Goal: Information Seeking & Learning: Learn about a topic

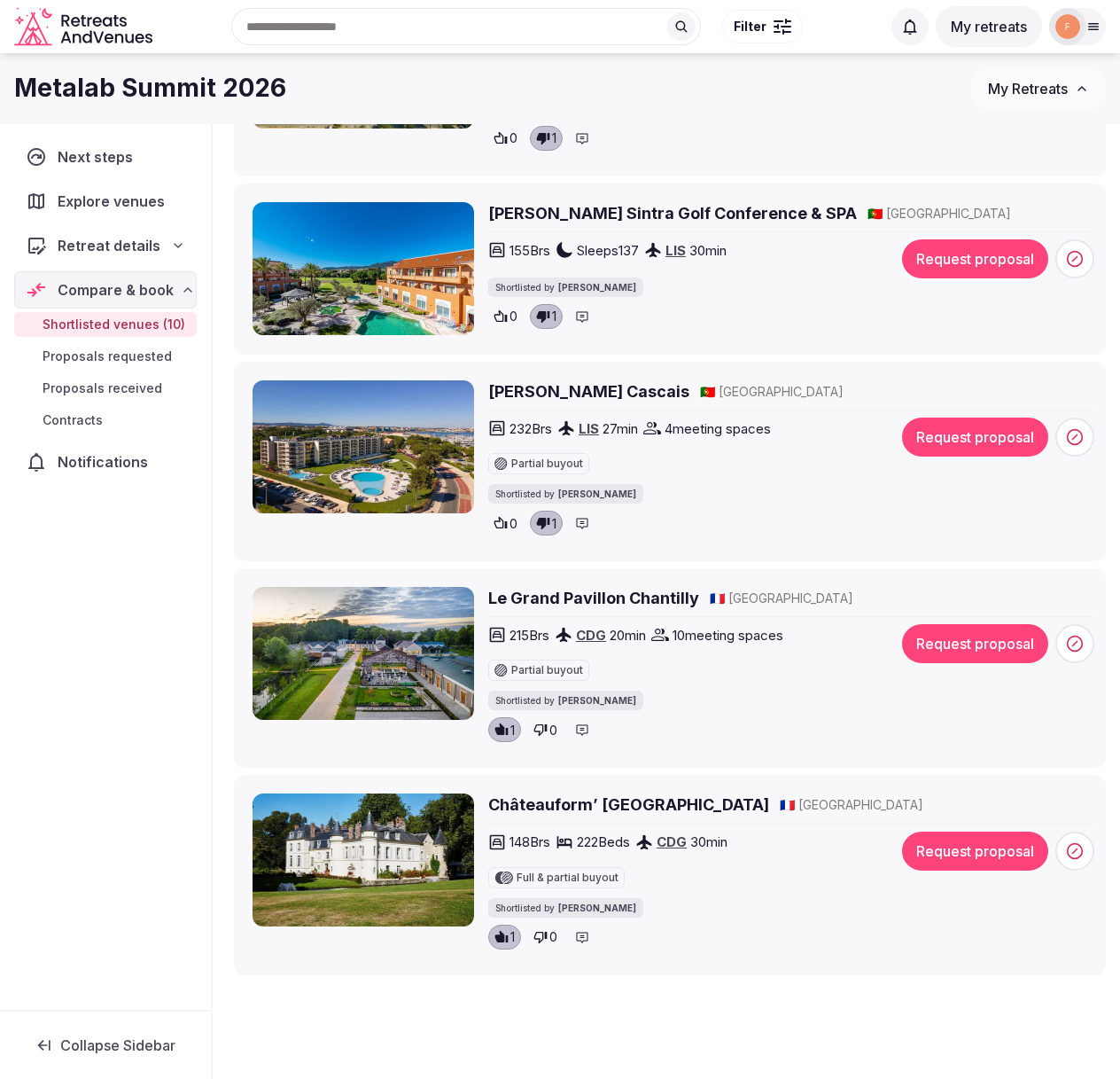
scroll to position [1470, 0]
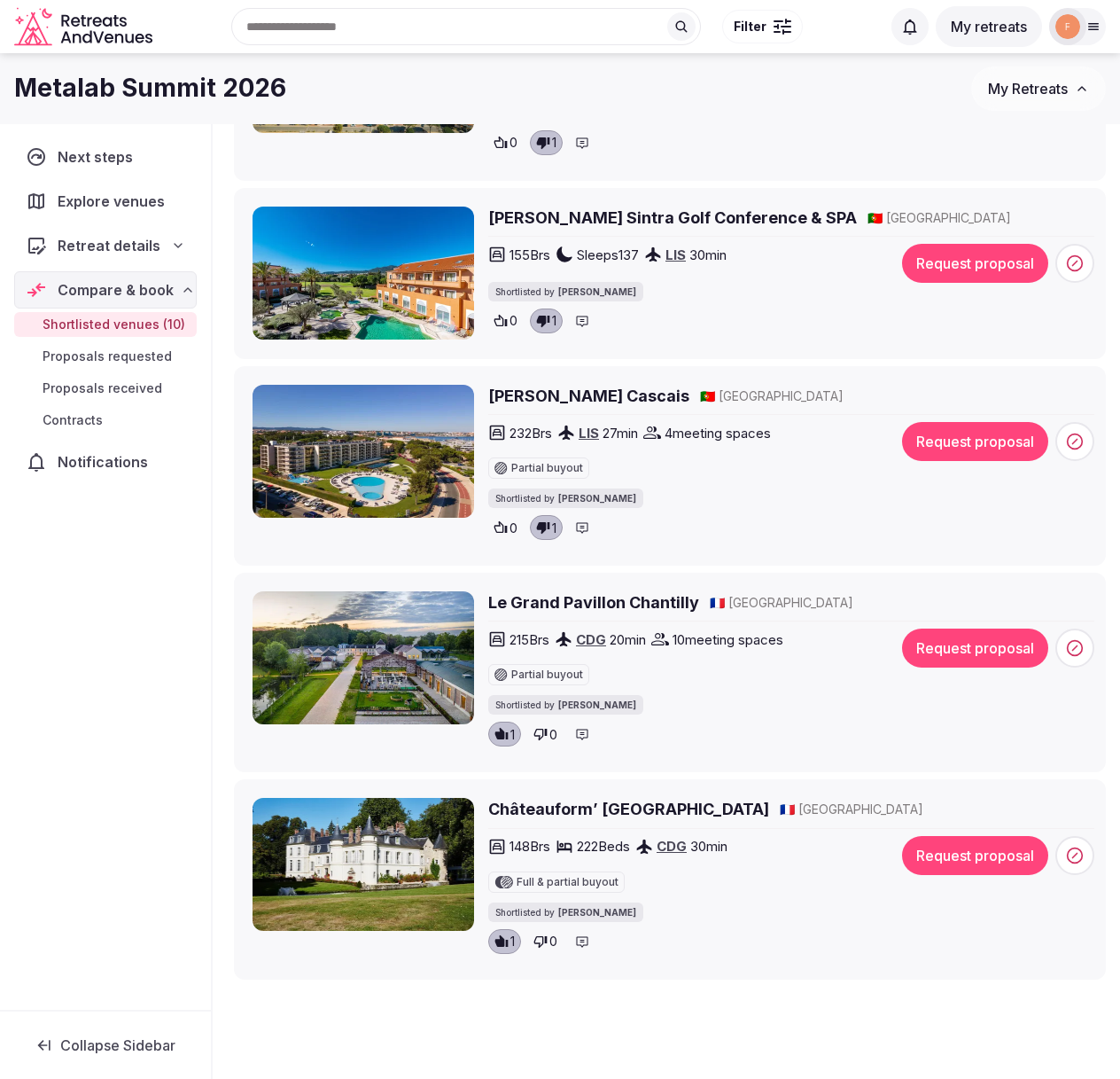
click at [581, 606] on h2 "Le Grand Pavillon Chantilly" at bounding box center [593, 602] width 211 height 22
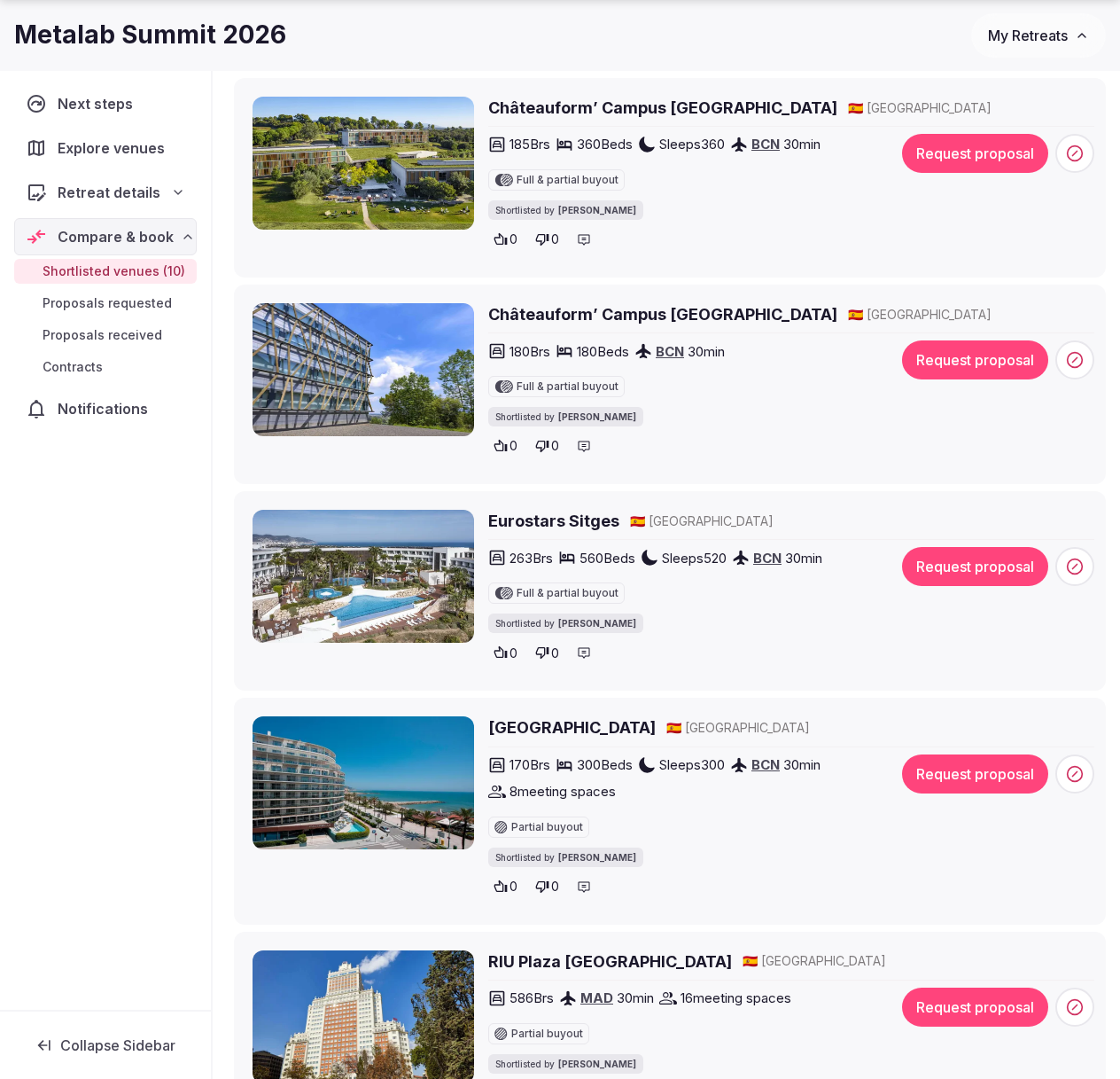
scroll to position [319, 0]
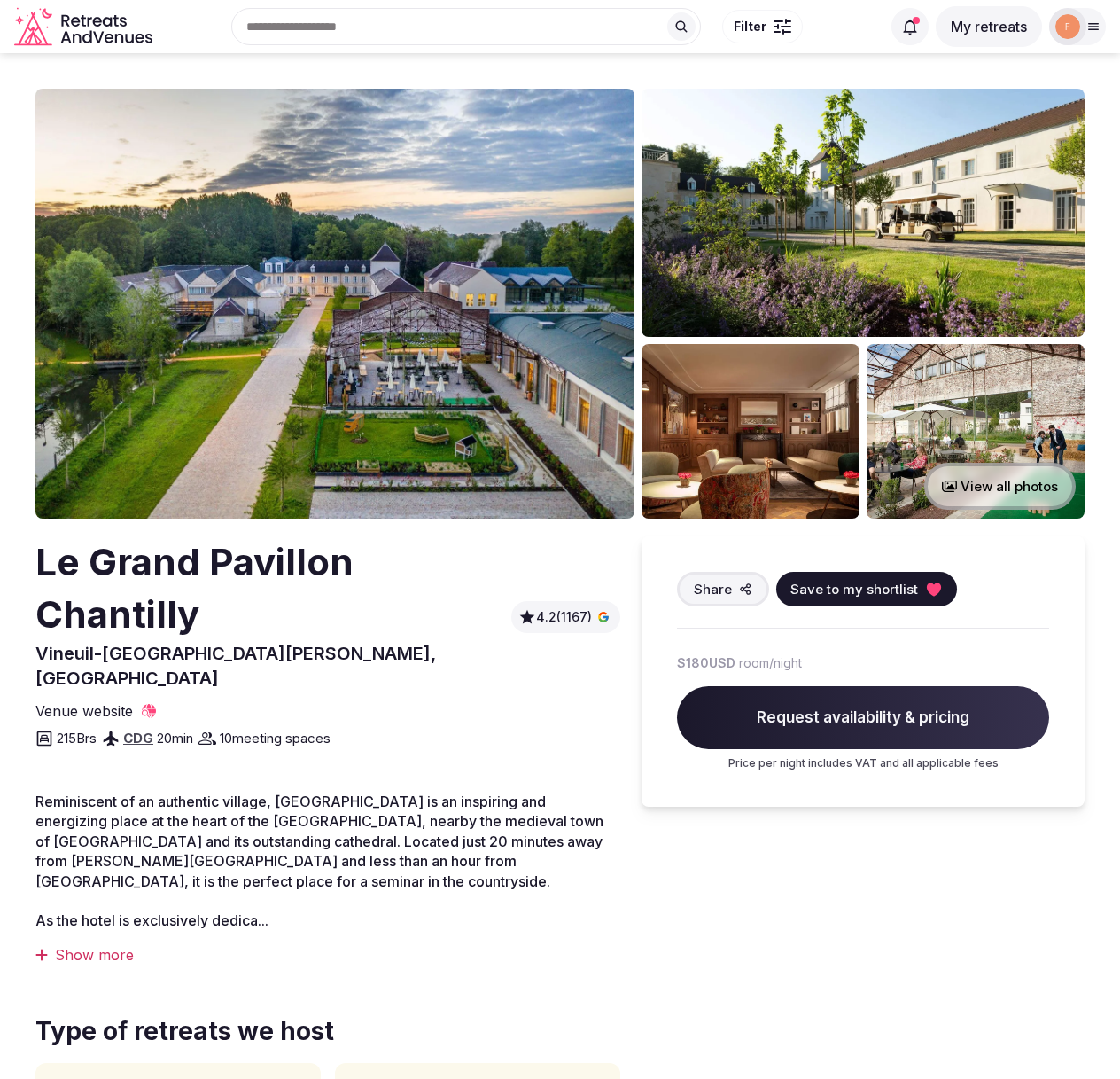
click at [379, 293] on img at bounding box center [335, 303] width 599 height 430
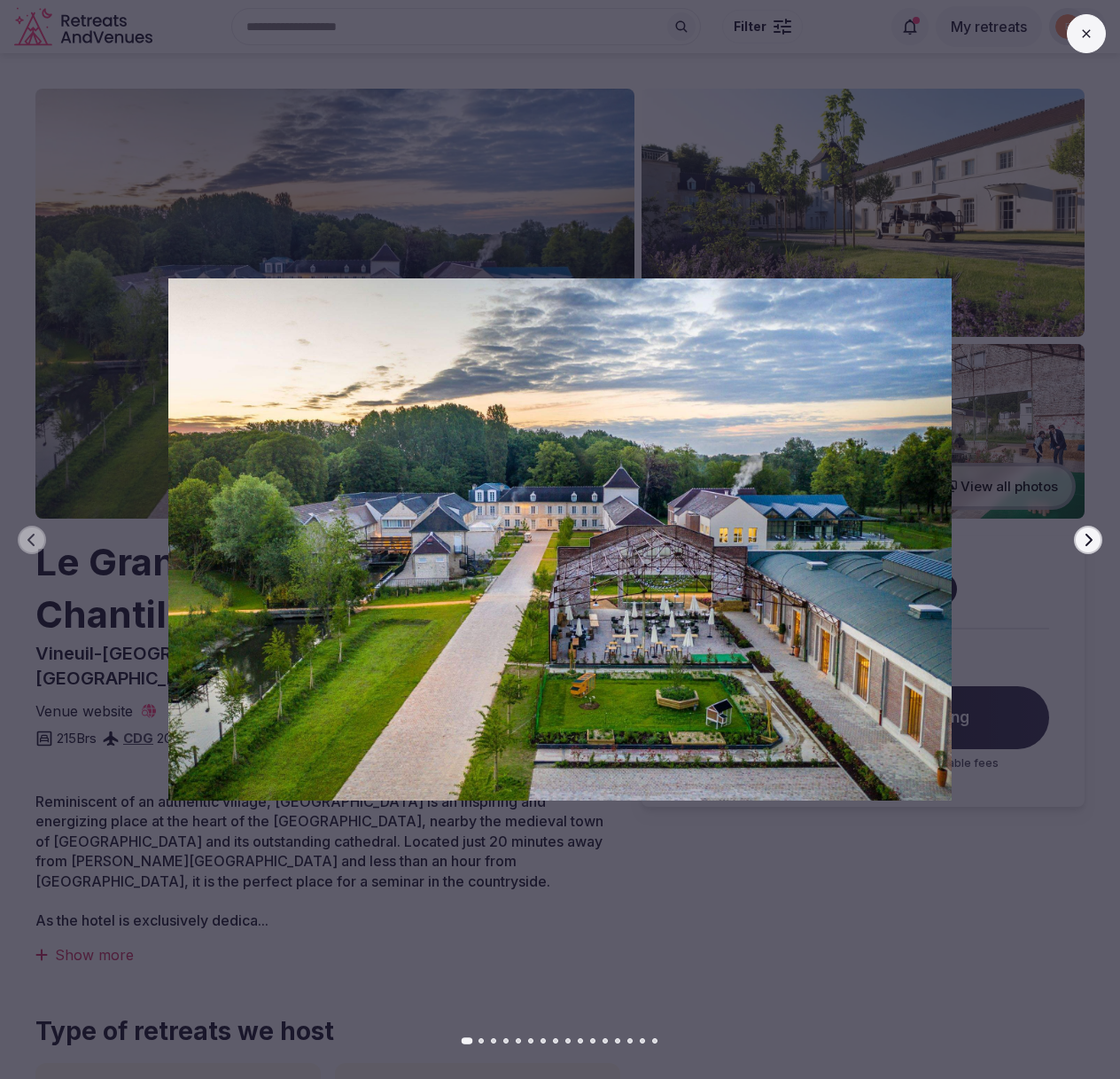
click at [1087, 541] on icon "button" at bounding box center [1089, 540] width 7 height 13
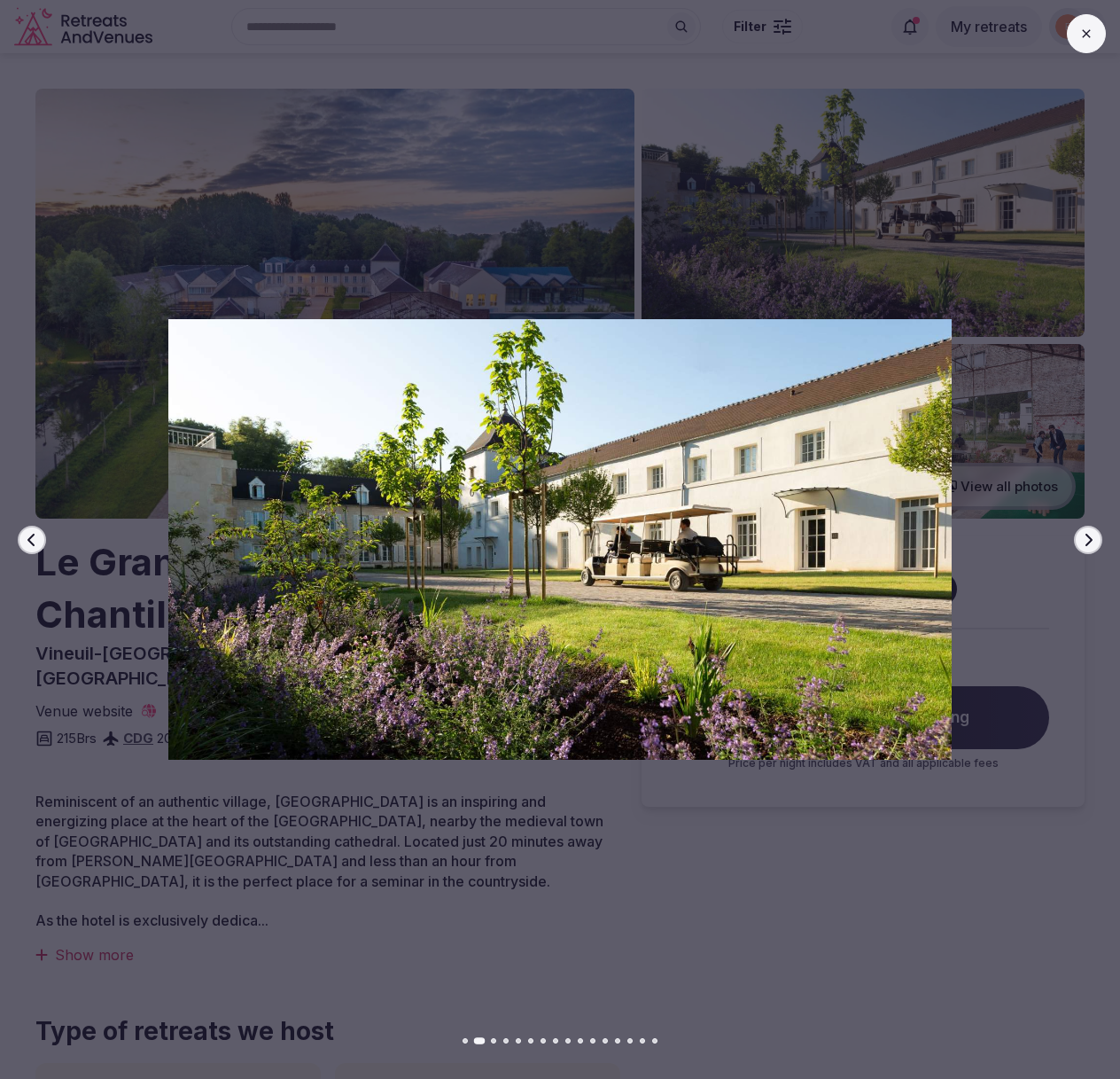
click at [1087, 541] on icon "button" at bounding box center [1089, 540] width 7 height 13
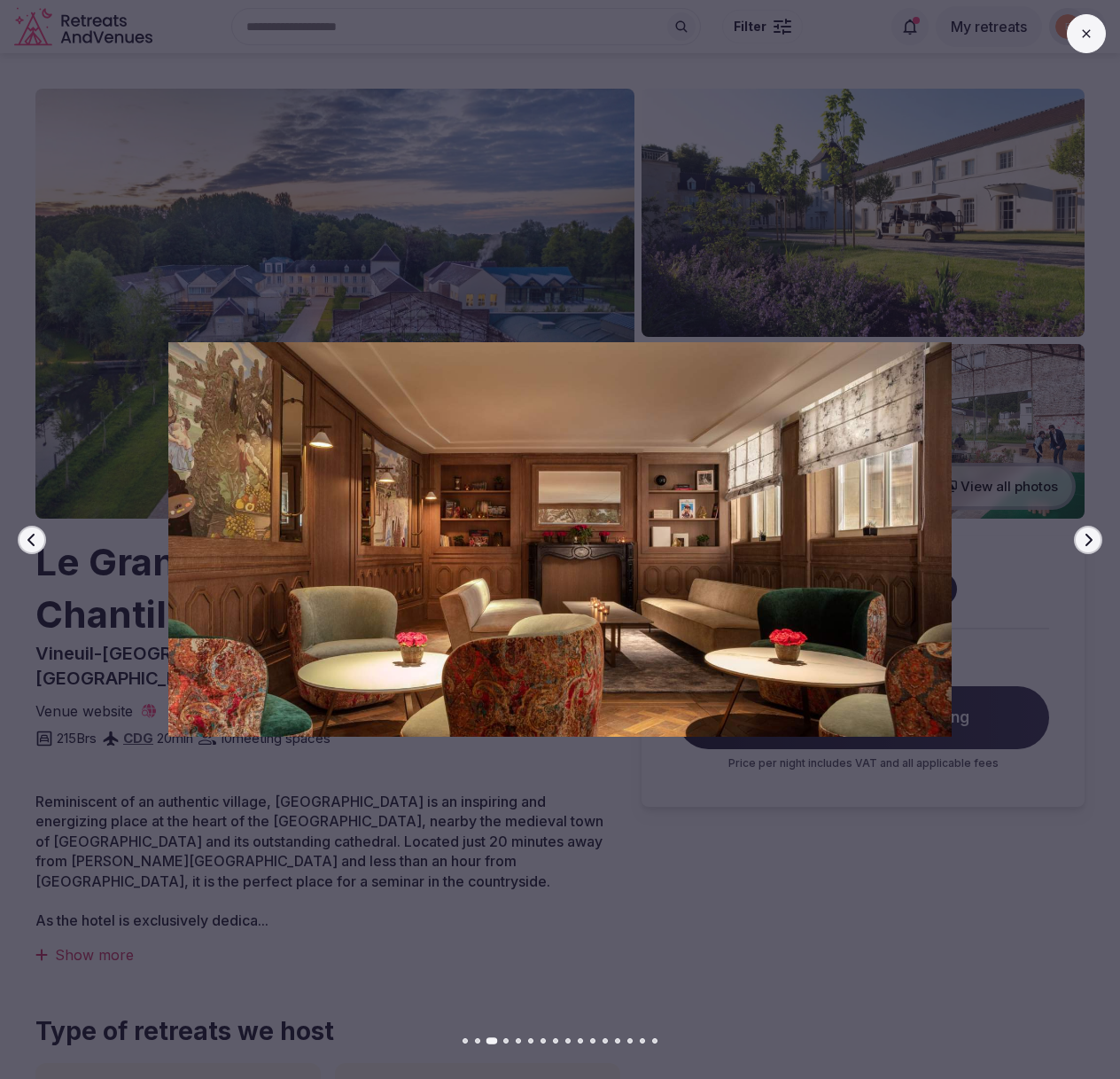
click at [1087, 541] on icon "button" at bounding box center [1089, 540] width 7 height 13
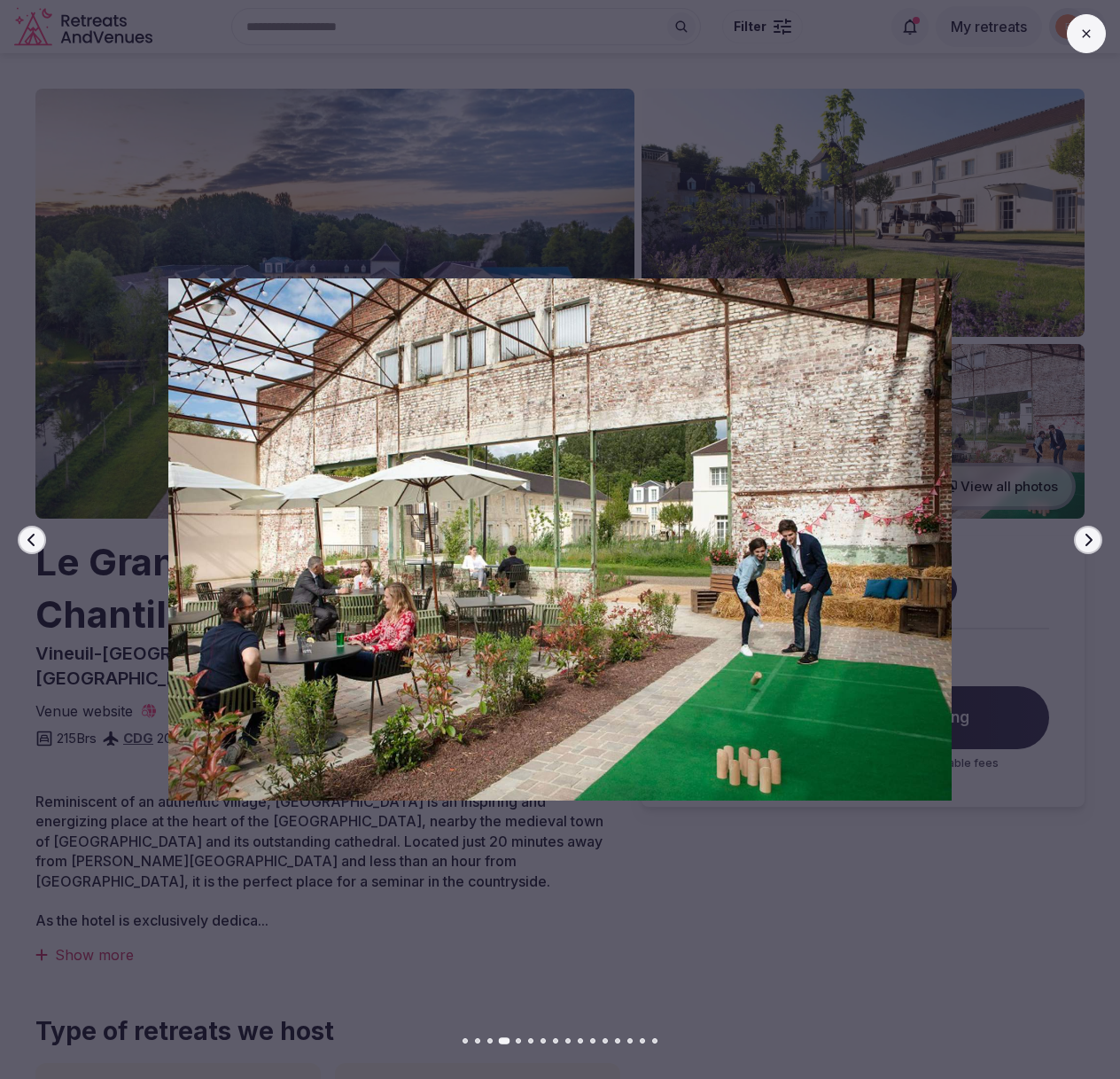
click at [1087, 541] on icon "button" at bounding box center [1089, 540] width 7 height 13
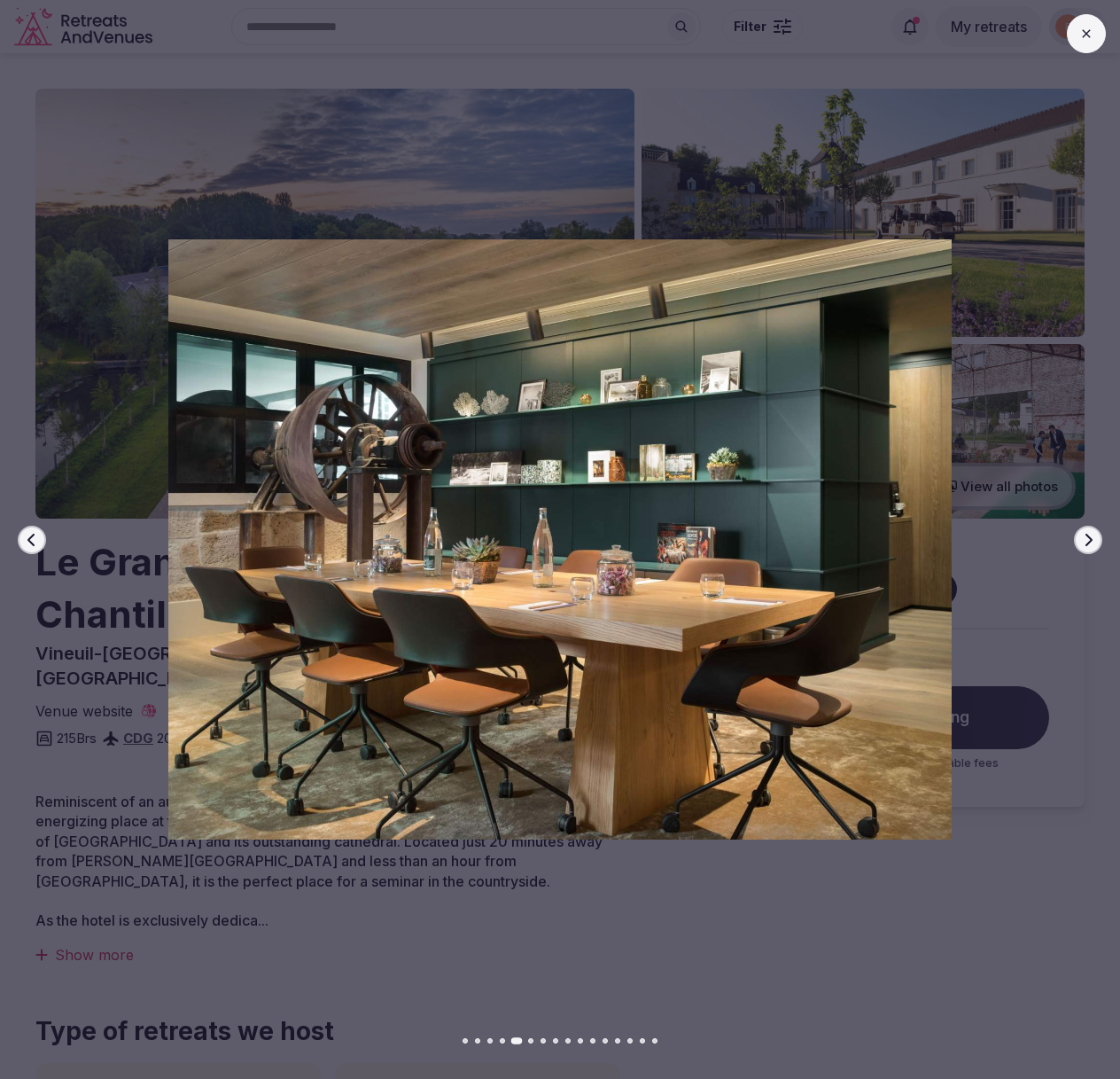
click at [1087, 541] on icon "button" at bounding box center [1089, 540] width 7 height 13
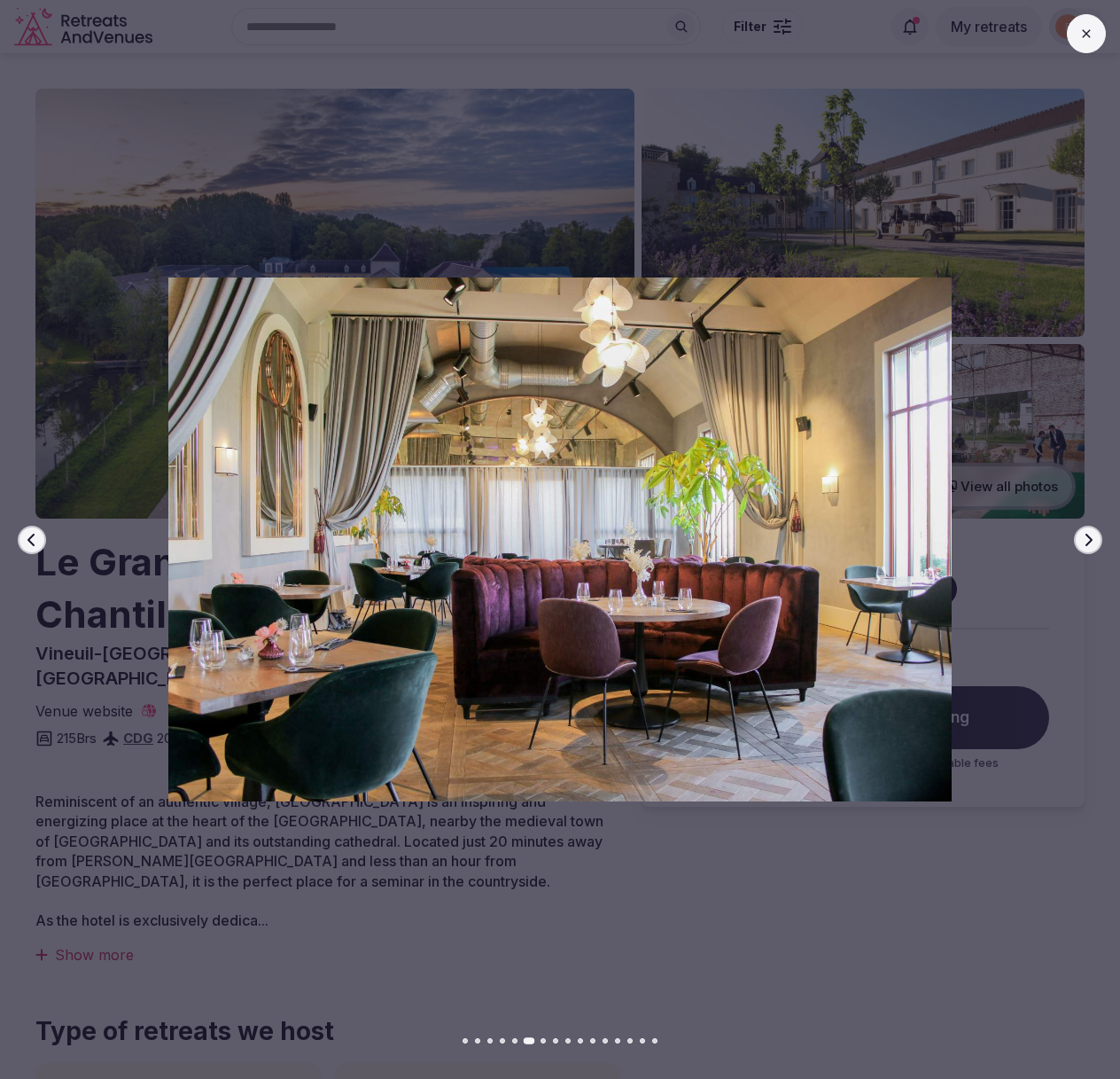
click at [1087, 541] on icon "button" at bounding box center [1089, 540] width 7 height 13
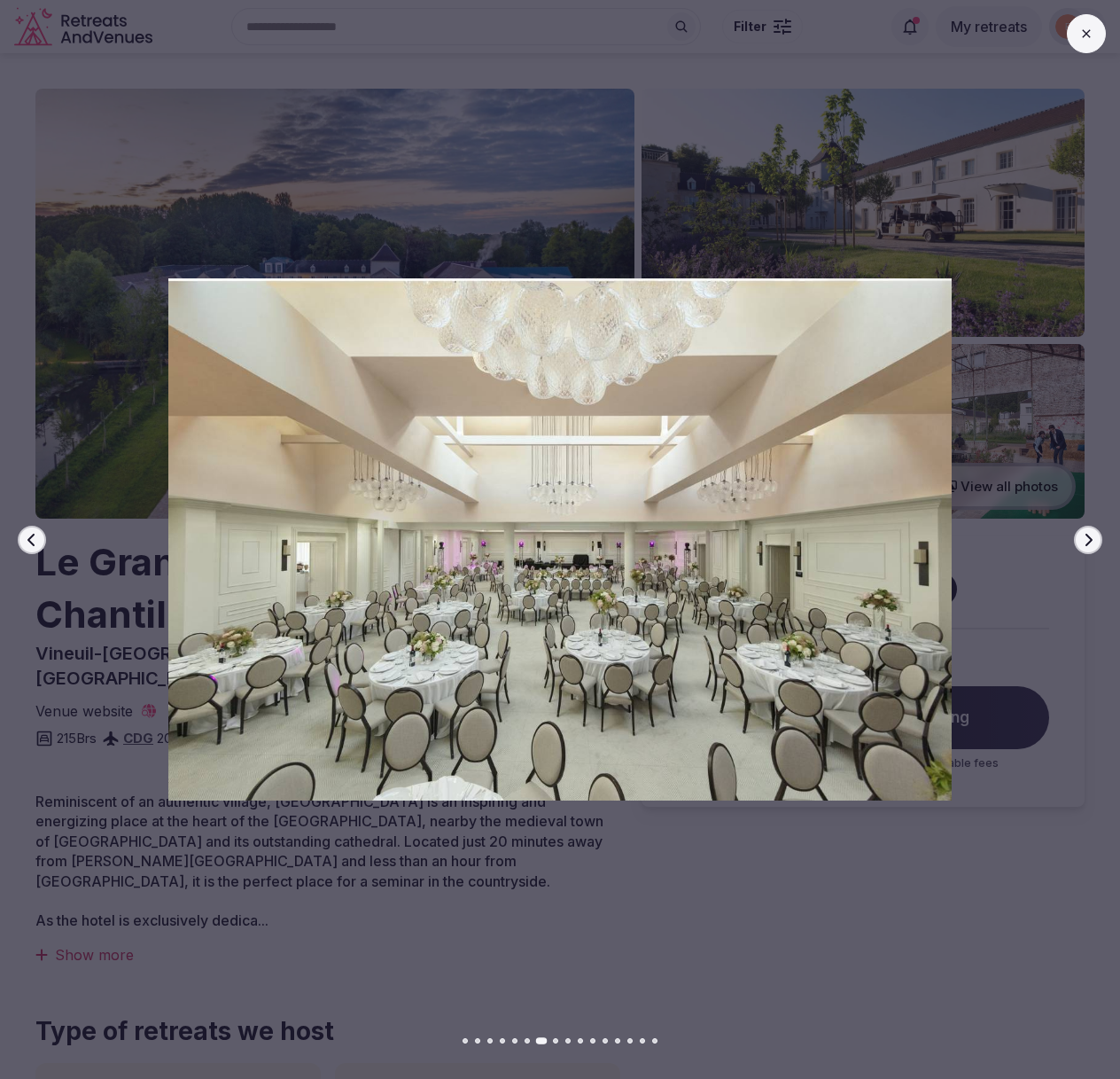
click at [1087, 541] on icon "button" at bounding box center [1089, 540] width 7 height 13
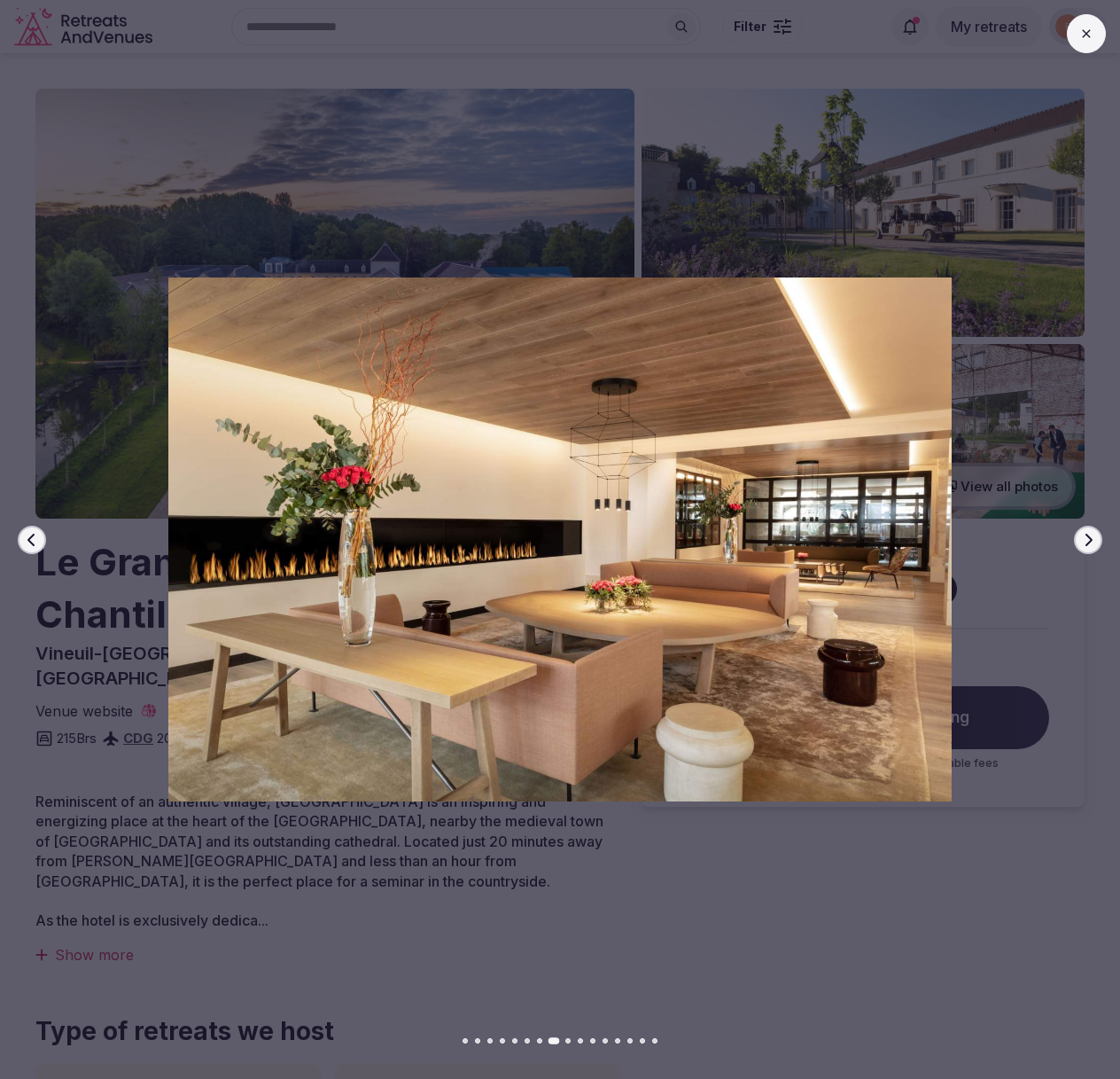
click at [1087, 541] on icon "button" at bounding box center [1089, 540] width 7 height 13
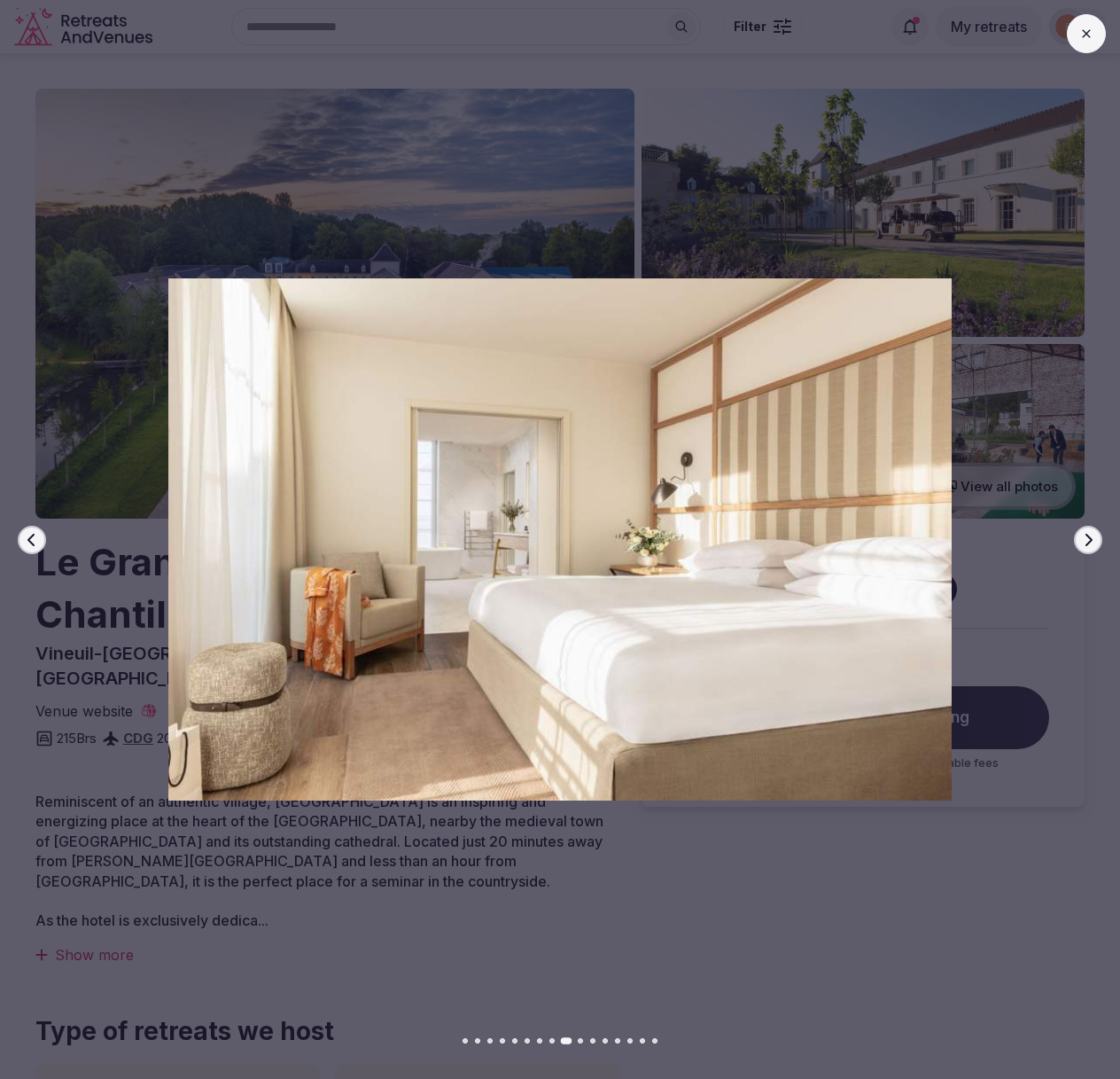
click at [1087, 541] on icon "button" at bounding box center [1089, 540] width 7 height 13
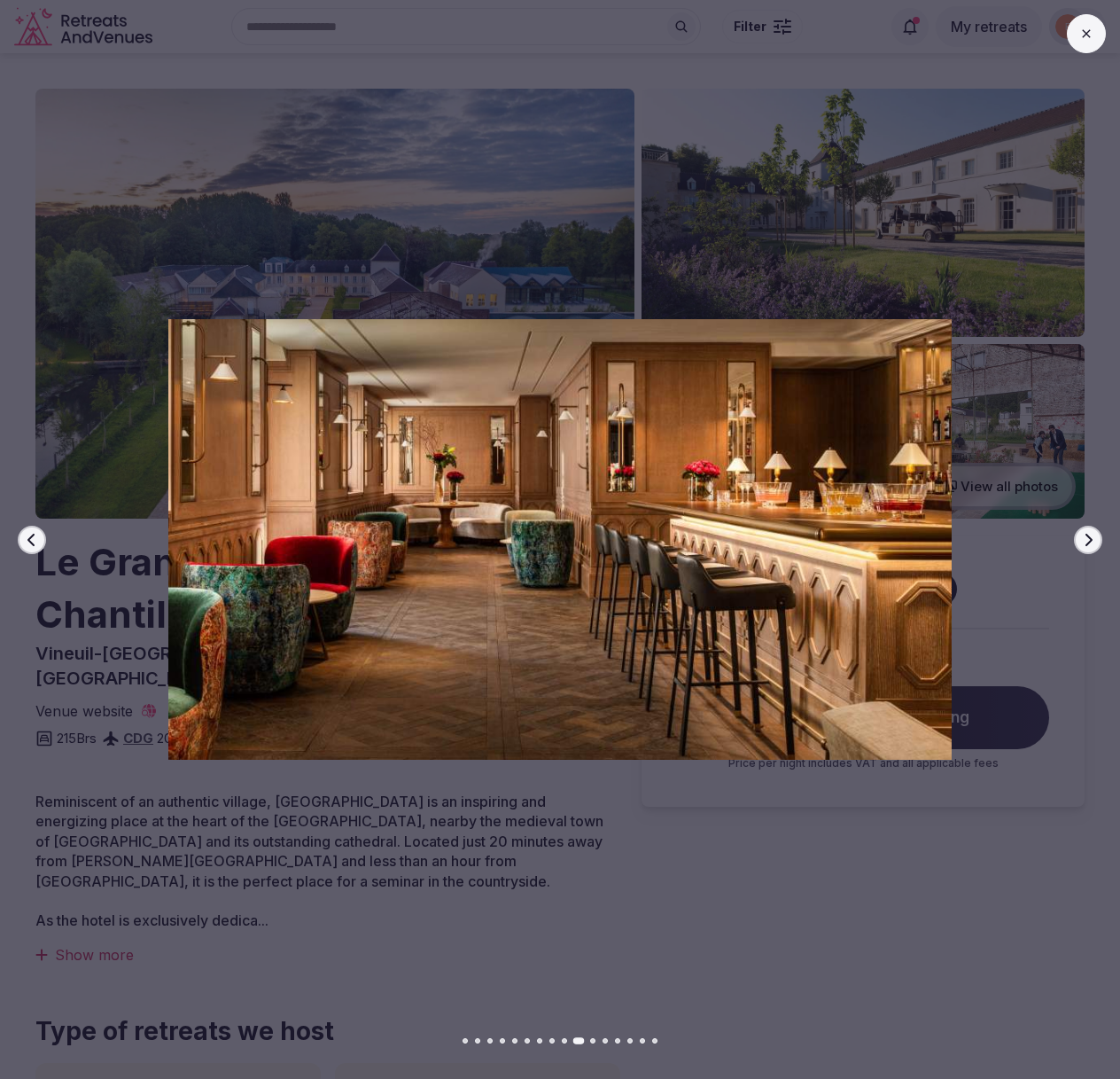
click at [1087, 541] on icon "button" at bounding box center [1089, 540] width 7 height 13
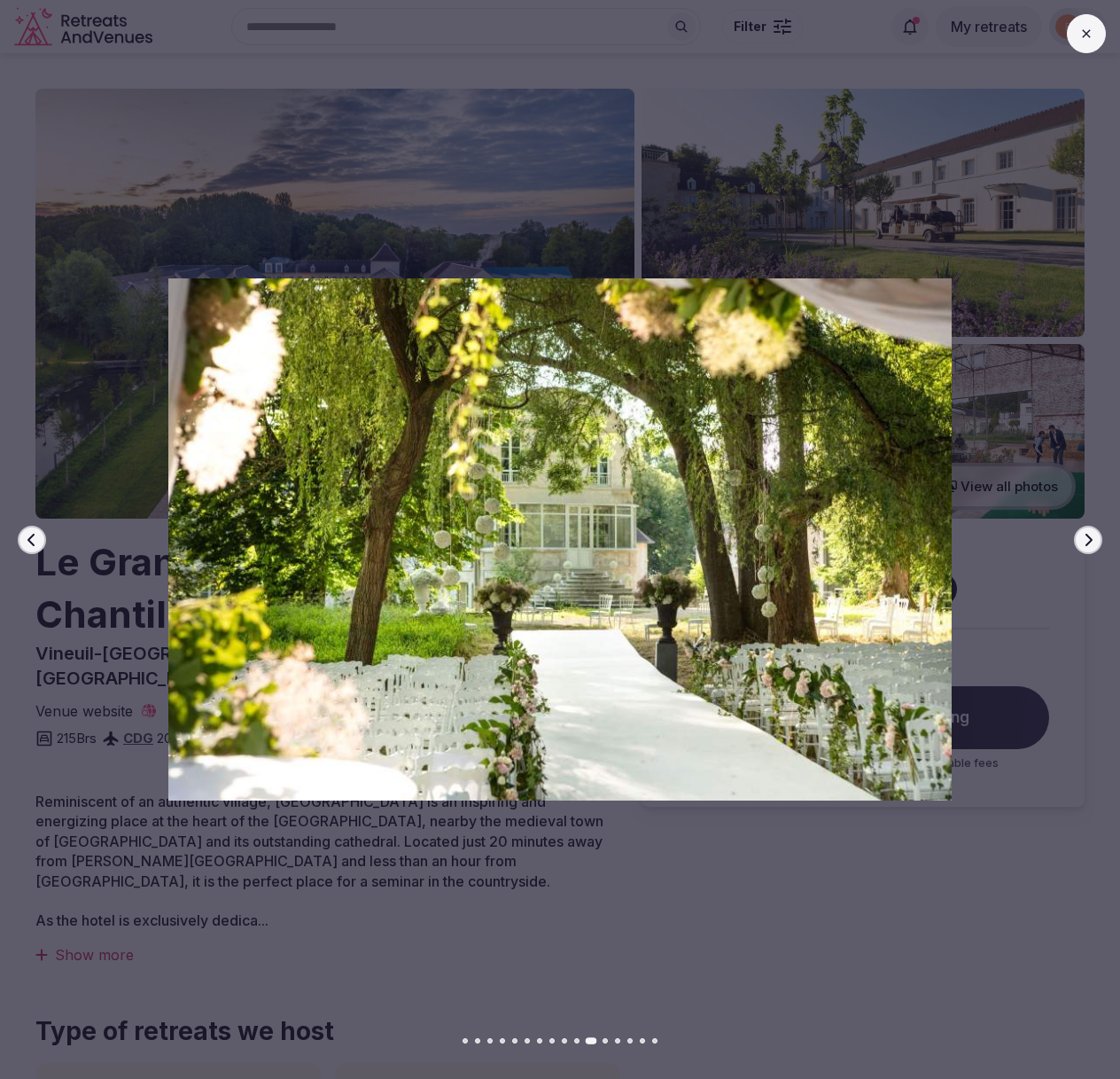
click at [1087, 541] on icon "button" at bounding box center [1089, 540] width 7 height 13
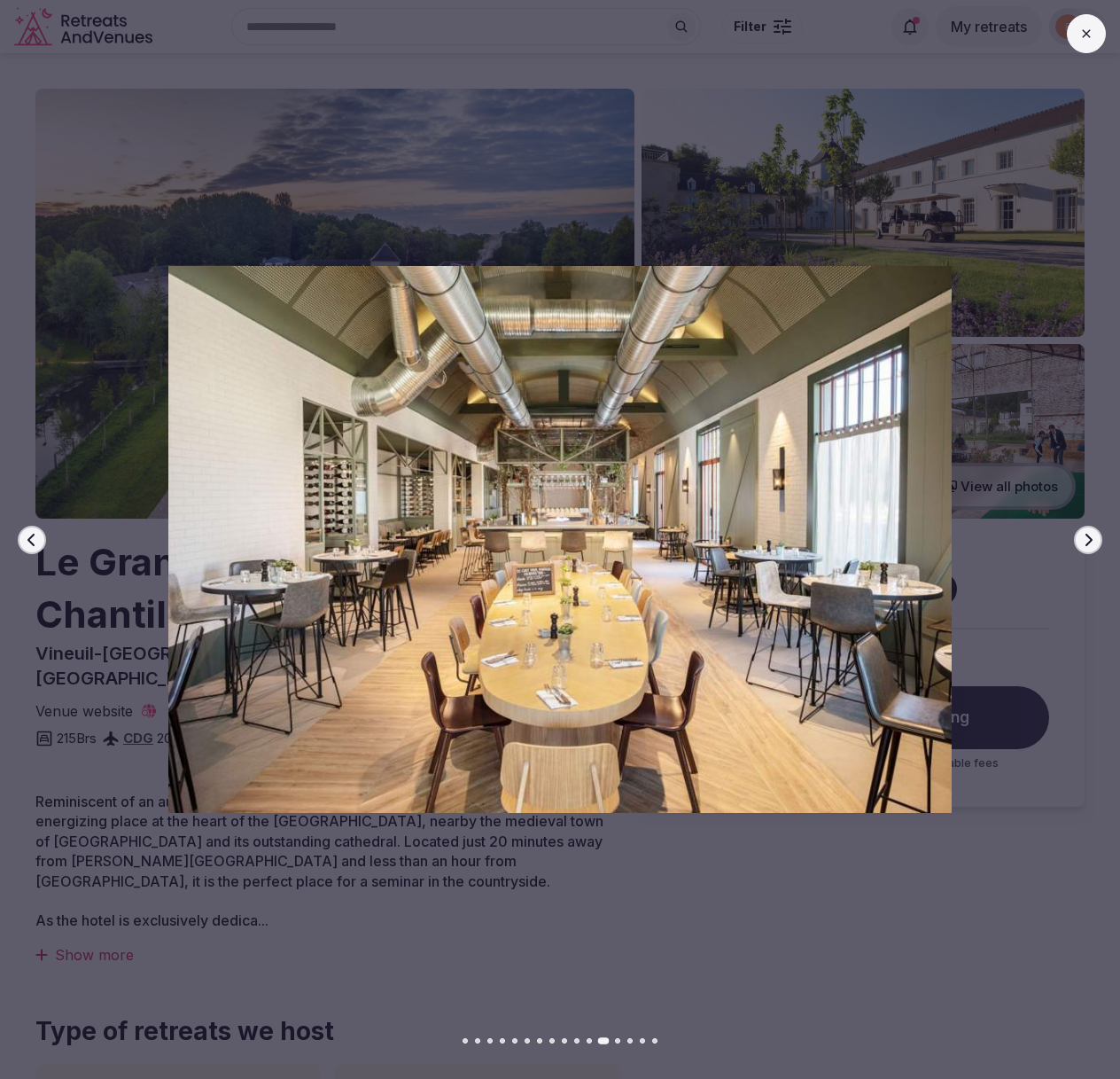
click at [1087, 541] on icon "button" at bounding box center [1089, 540] width 7 height 13
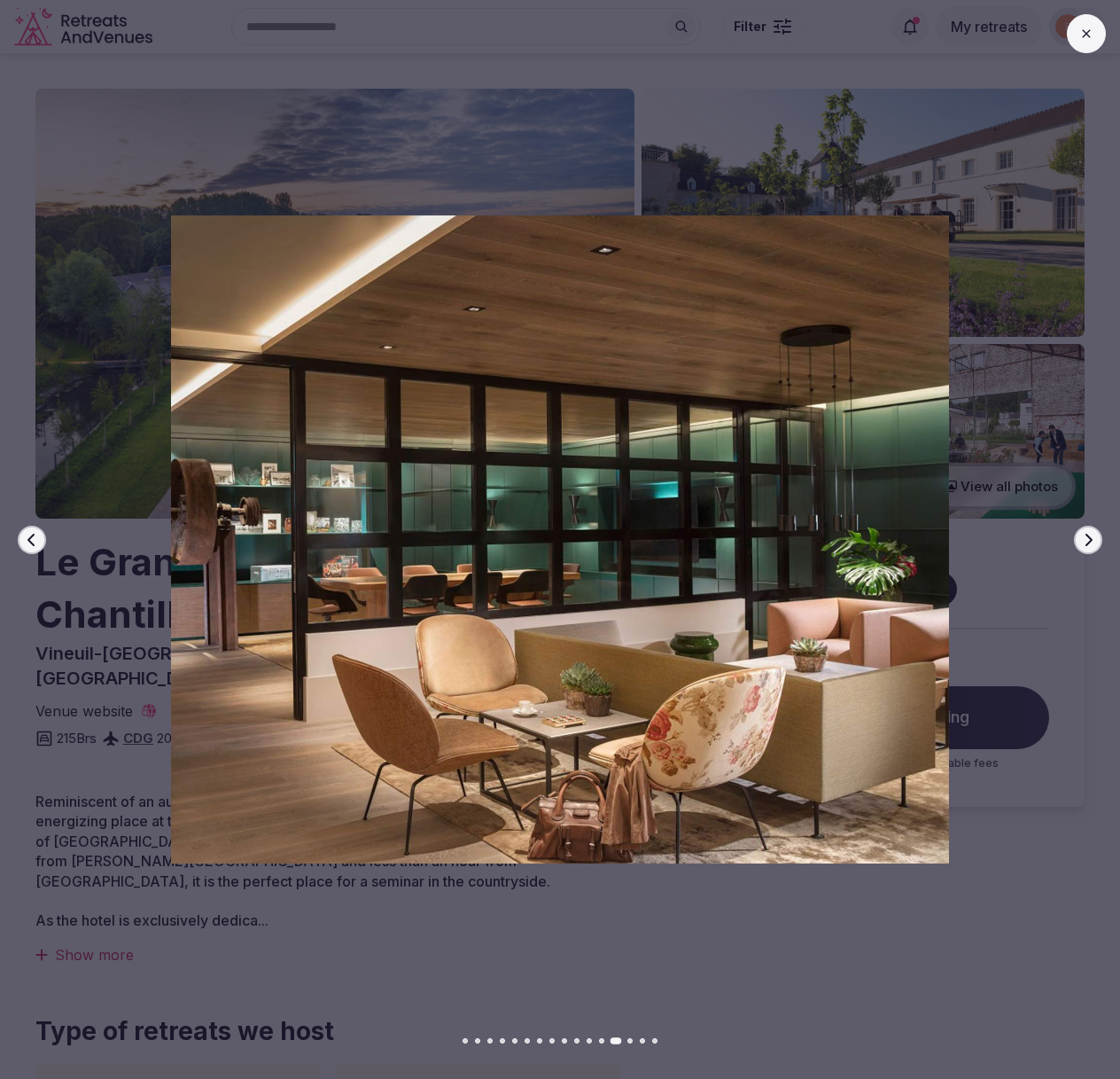
click at [1087, 541] on icon "button" at bounding box center [1089, 540] width 7 height 13
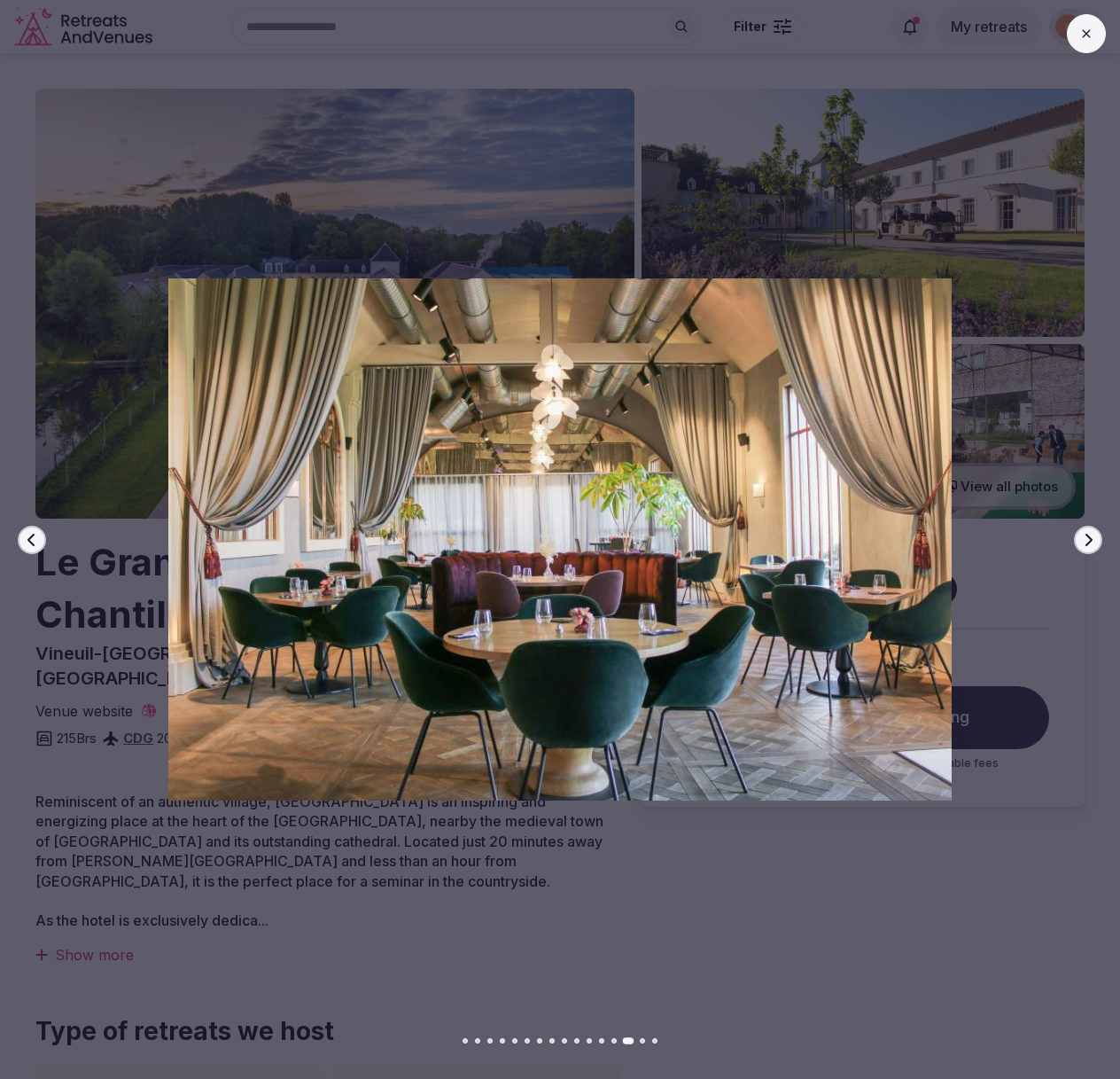
click at [1087, 541] on icon "button" at bounding box center [1089, 540] width 7 height 13
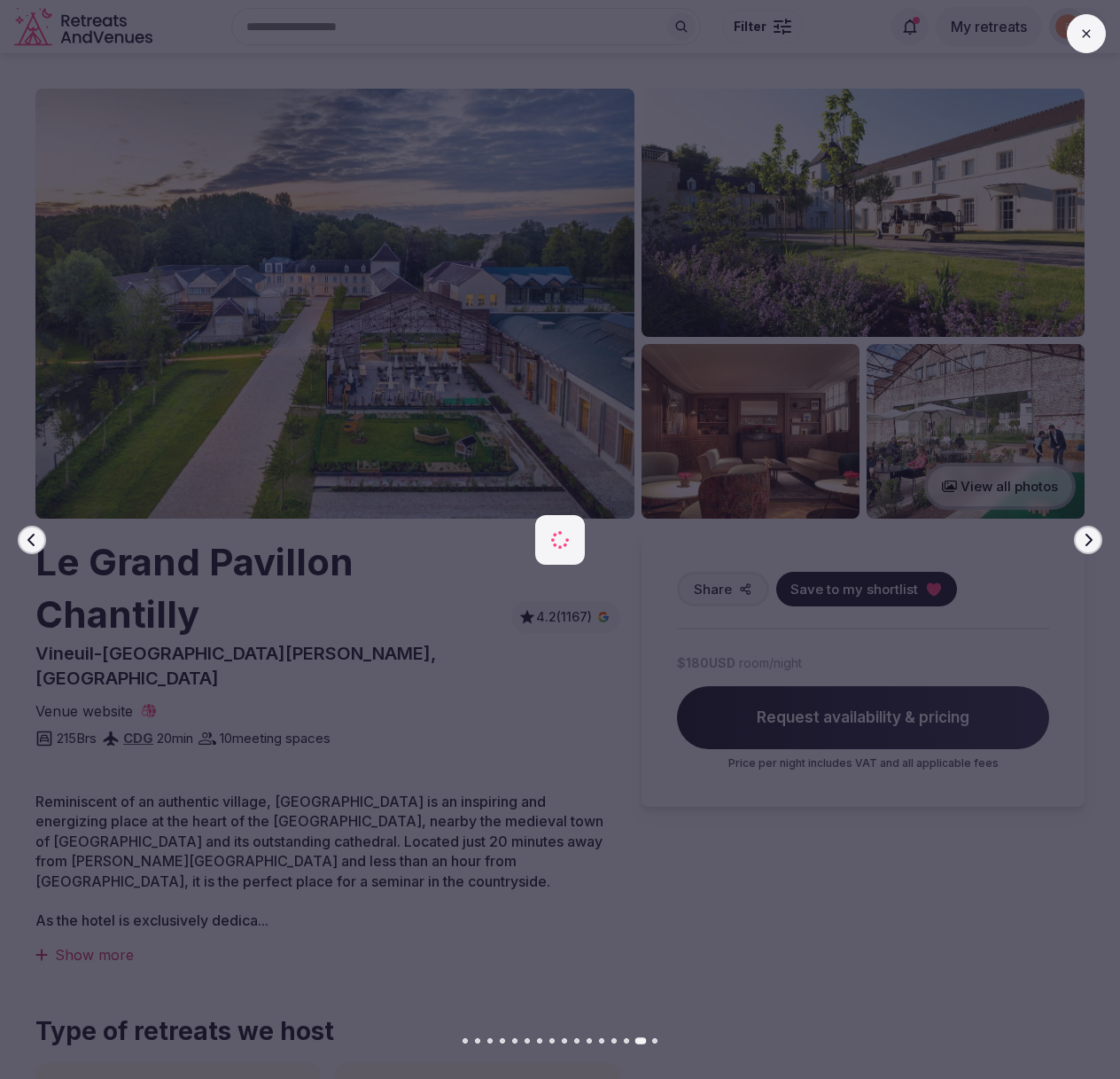
click at [1087, 541] on icon "button" at bounding box center [1089, 540] width 7 height 13
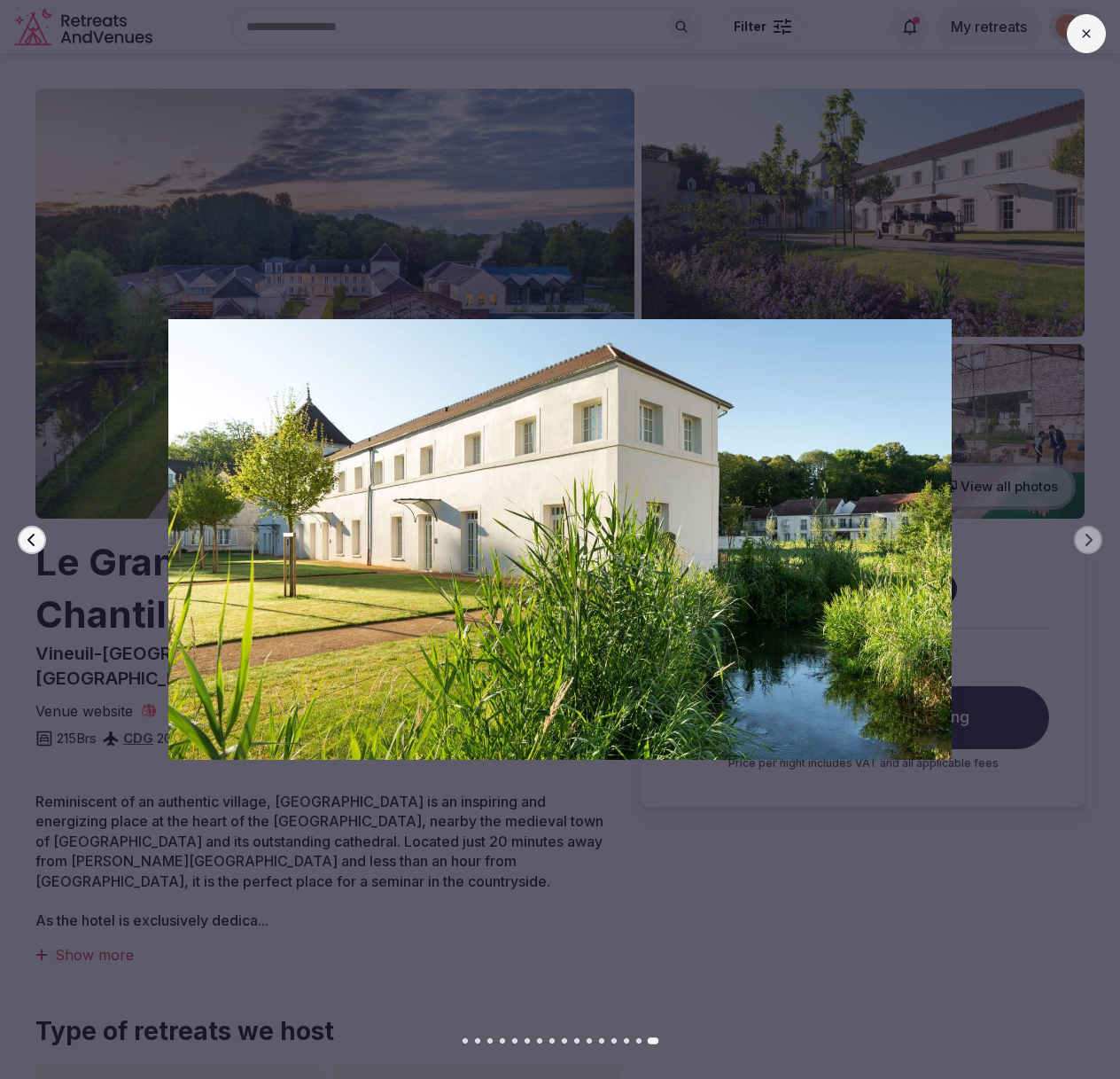
click at [1074, 33] on button at bounding box center [1086, 34] width 39 height 39
